Goal: Task Accomplishment & Management: Use online tool/utility

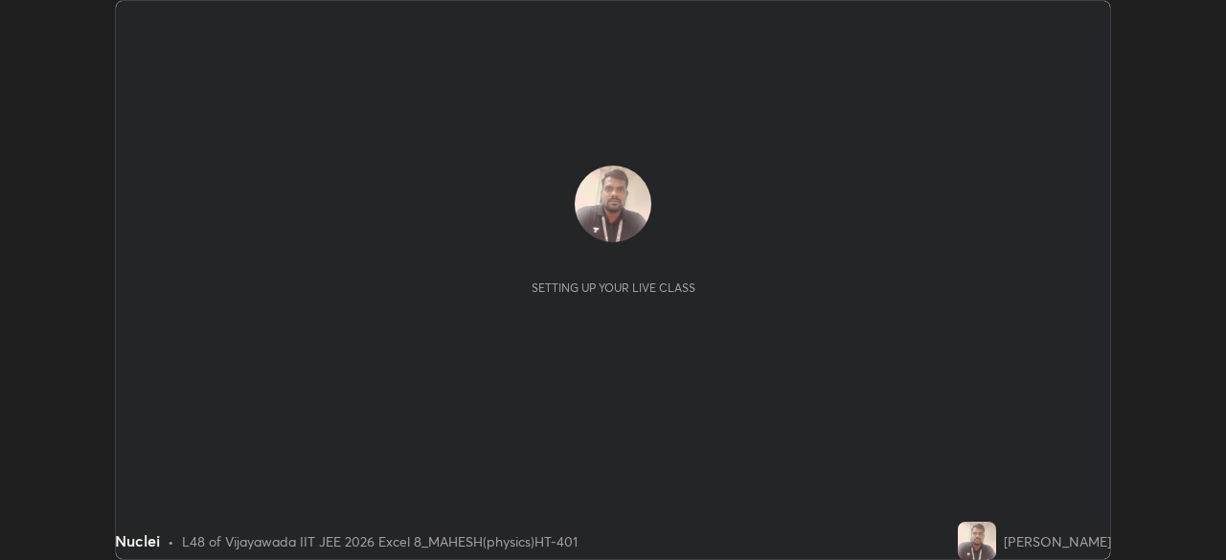
scroll to position [560, 1225]
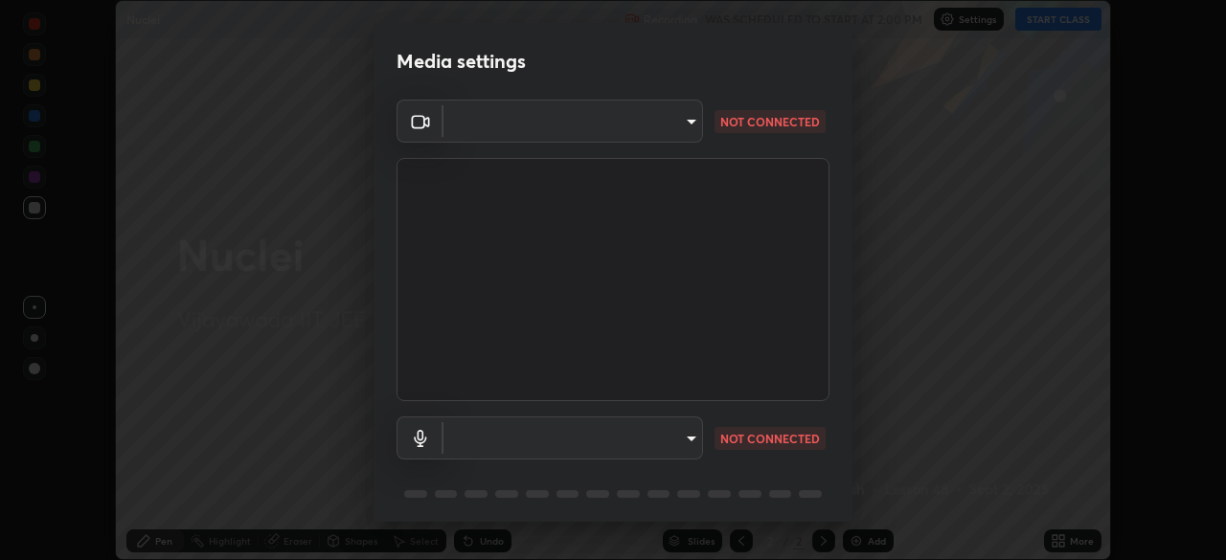
type input "95b0dbfd724da57dcd49a00bd4445ce317b6254999b582a4fc0dd394a30eb51d"
type input "default"
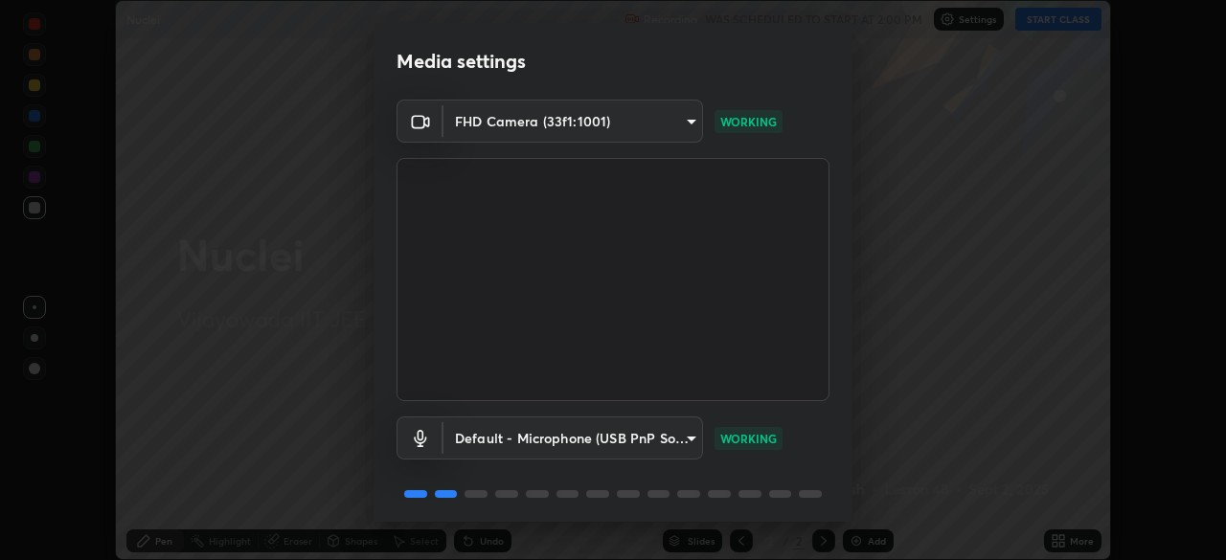
scroll to position [68, 0]
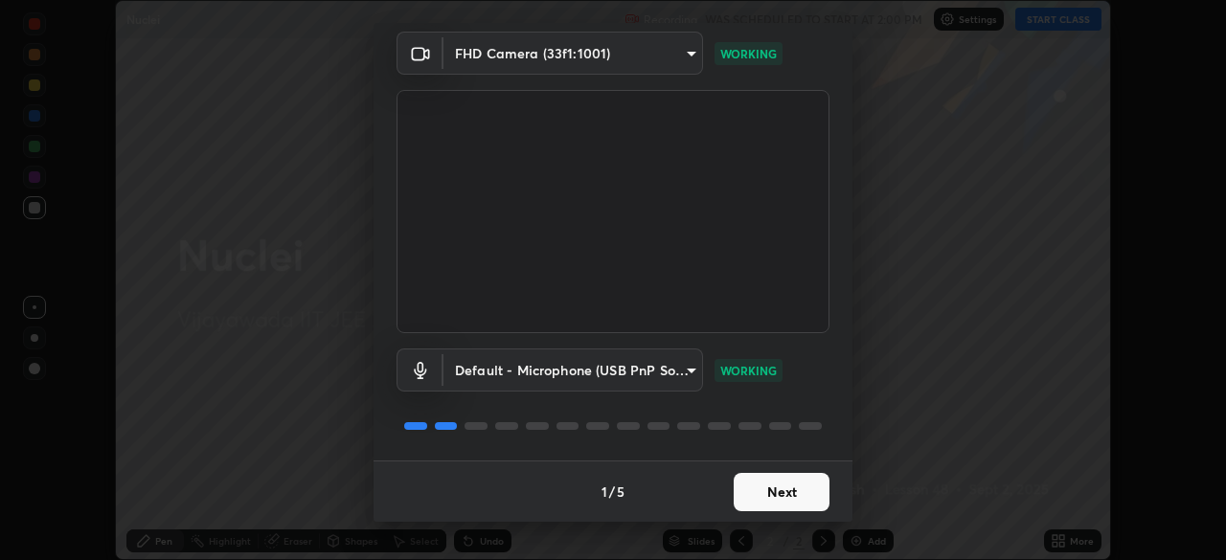
click at [787, 485] on button "Next" at bounding box center [781, 492] width 96 height 38
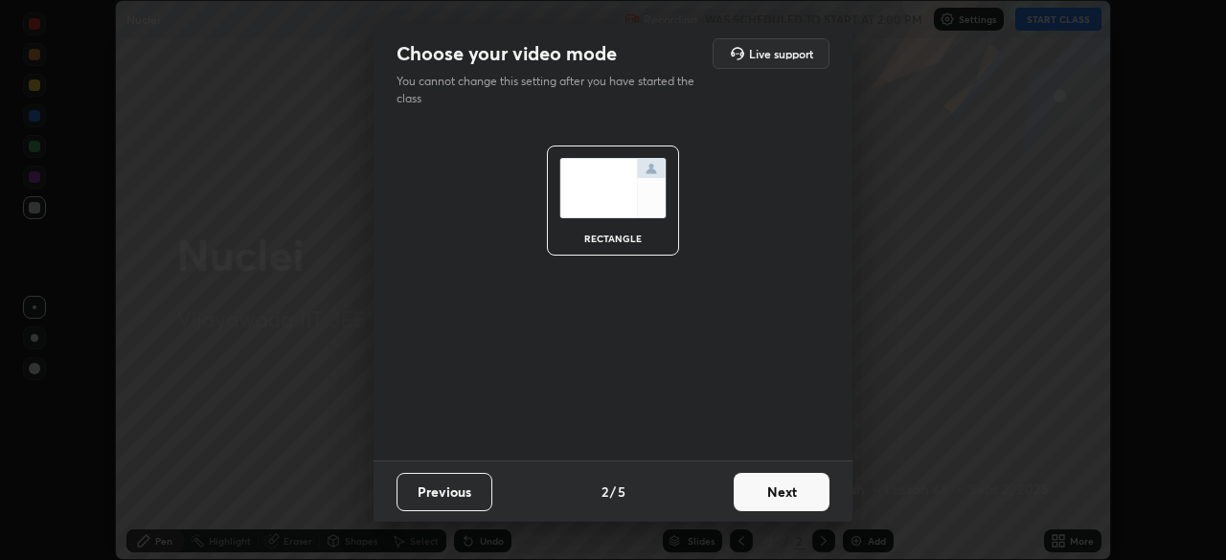
scroll to position [0, 0]
click at [793, 487] on button "Next" at bounding box center [781, 492] width 96 height 38
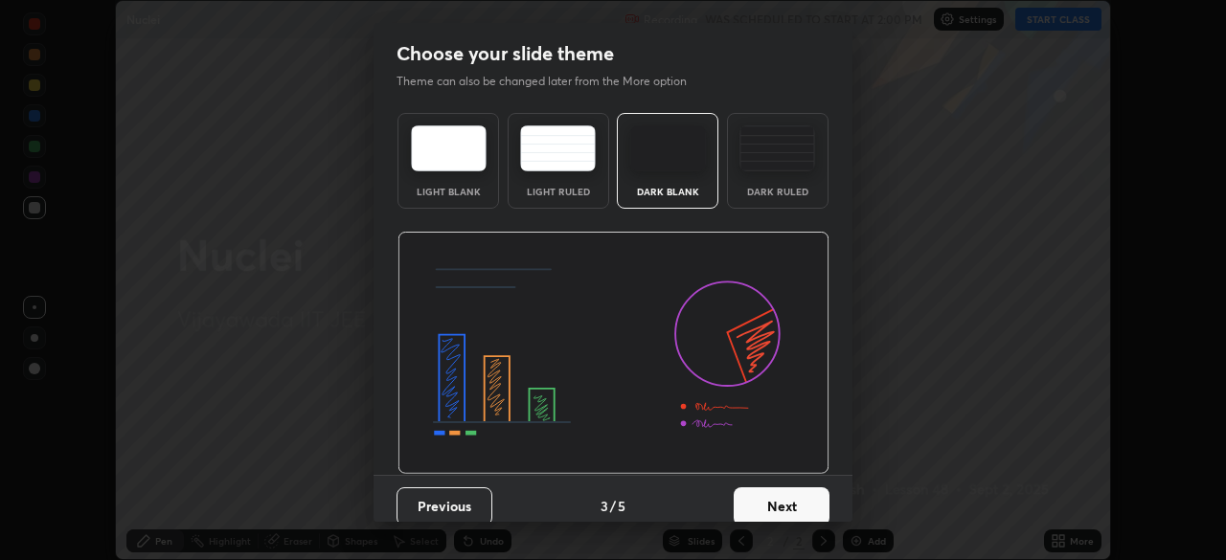
click at [798, 492] on button "Next" at bounding box center [781, 506] width 96 height 38
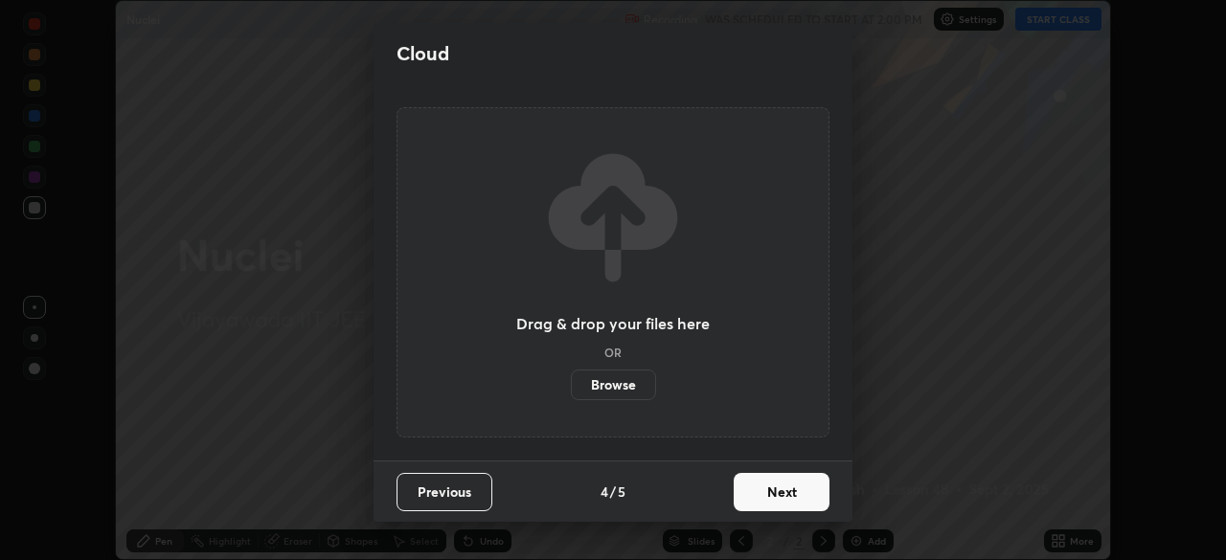
click at [780, 487] on button "Next" at bounding box center [781, 492] width 96 height 38
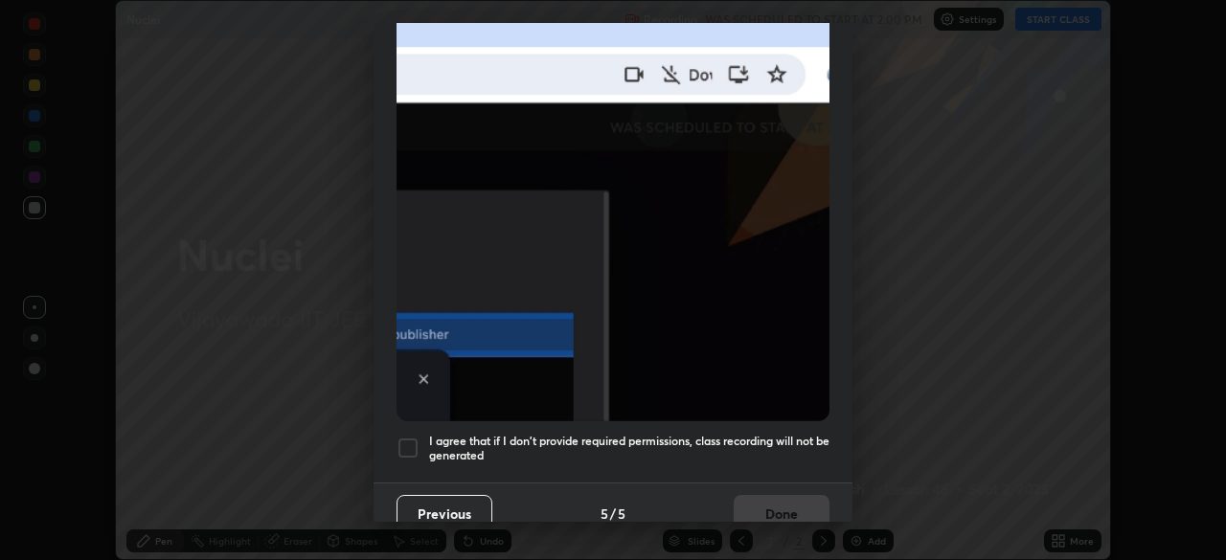
scroll to position [459, 0]
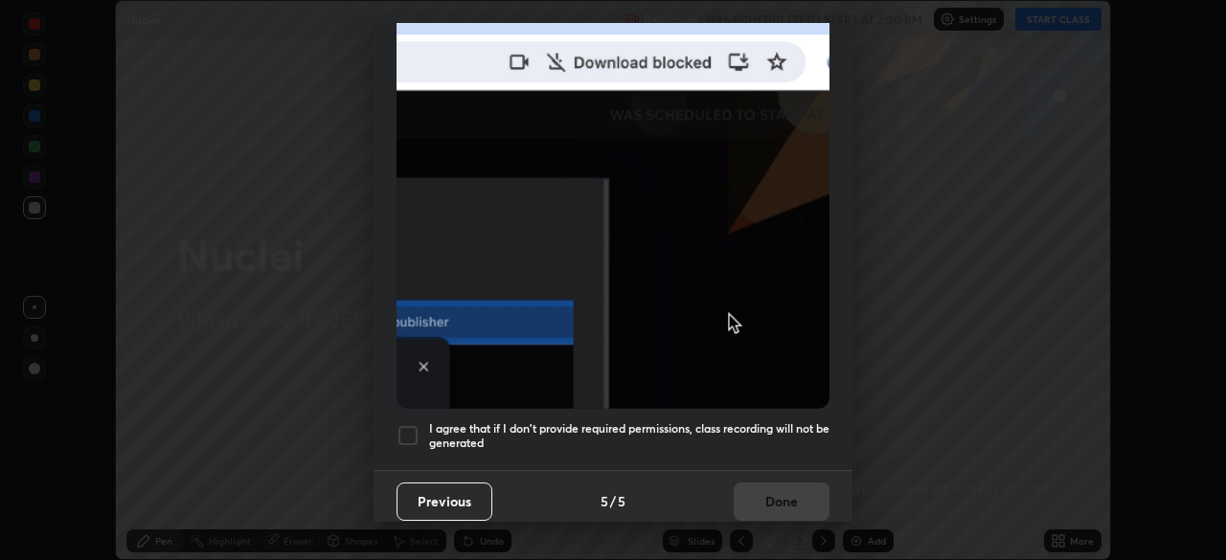
click at [403, 424] on div at bounding box center [407, 435] width 23 height 23
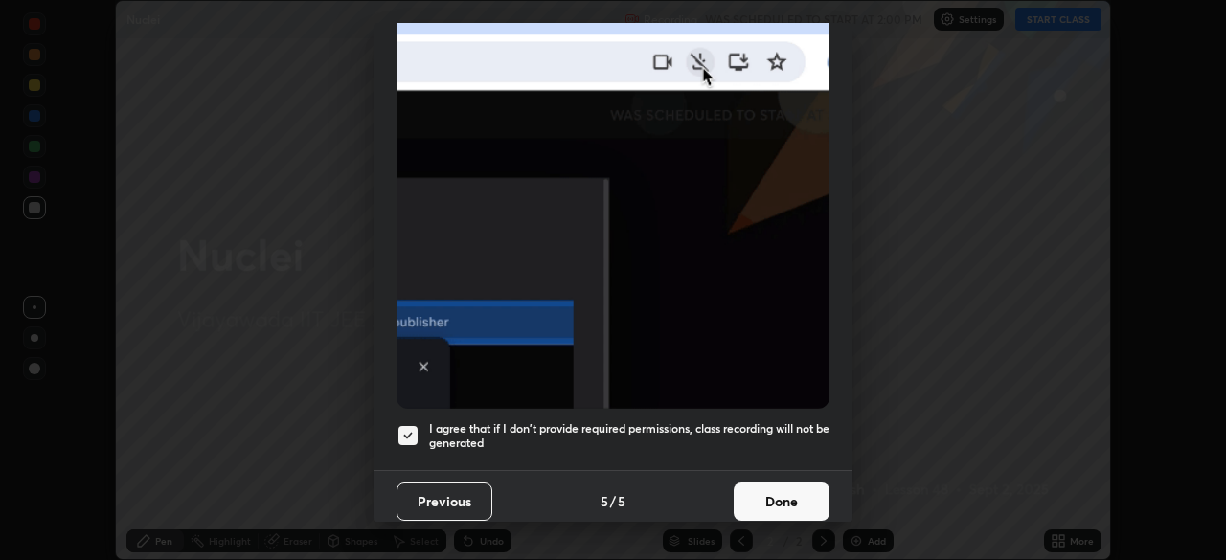
click at [780, 497] on button "Done" at bounding box center [781, 502] width 96 height 38
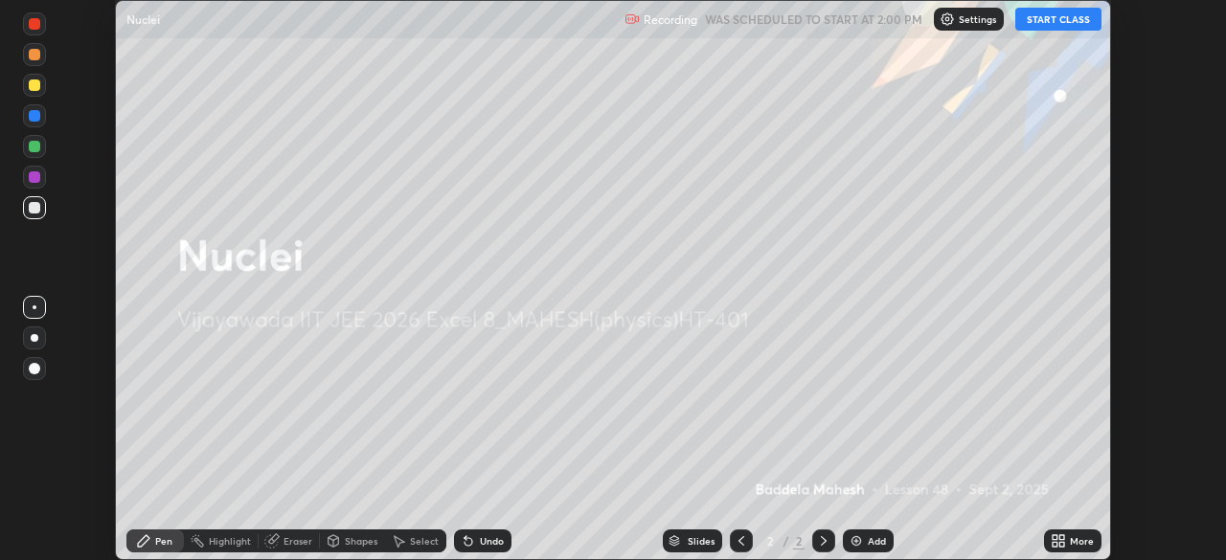
click at [1041, 19] on button "START CLASS" at bounding box center [1058, 19] width 86 height 23
